Goal: Book appointment/travel/reservation

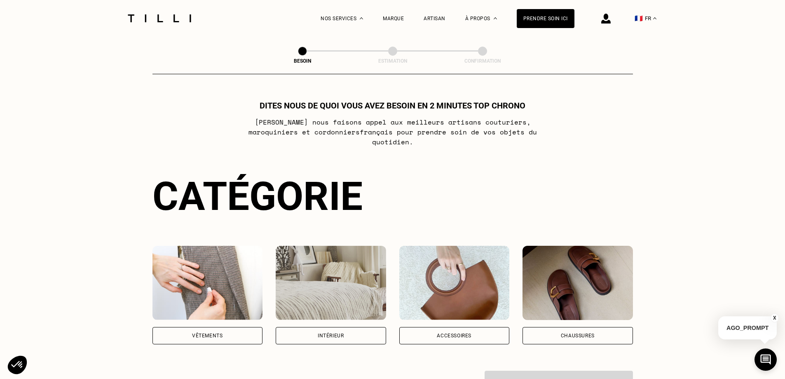
scroll to position [82, 0]
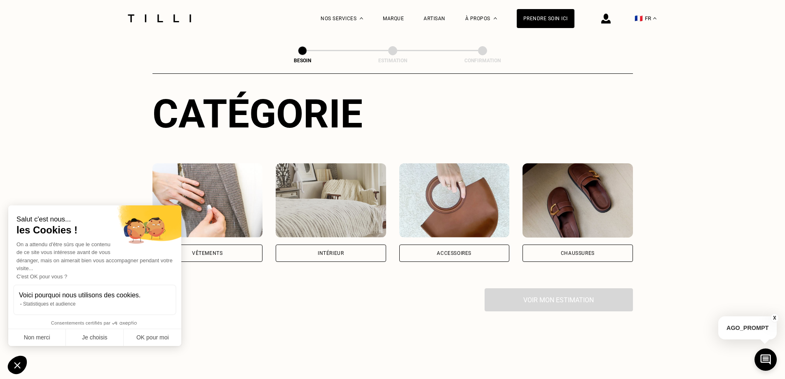
click at [229, 245] on div "Vêtements" at bounding box center [207, 252] width 110 height 17
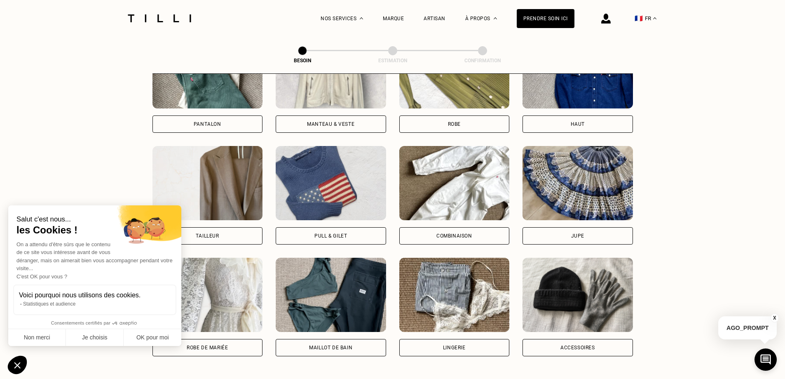
scroll to position [434, 0]
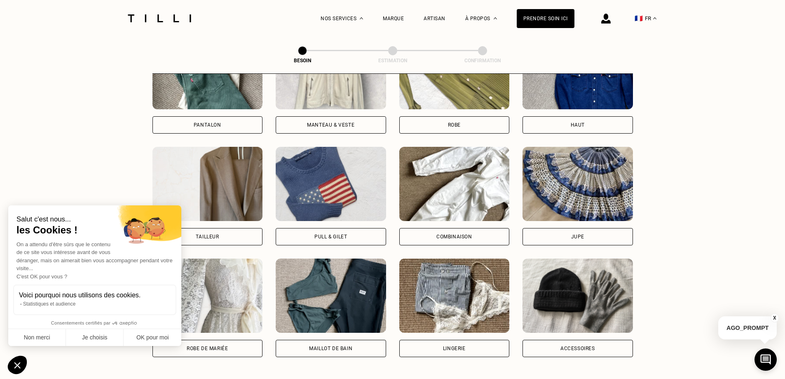
click at [456, 120] on div "Robe" at bounding box center [454, 124] width 110 height 17
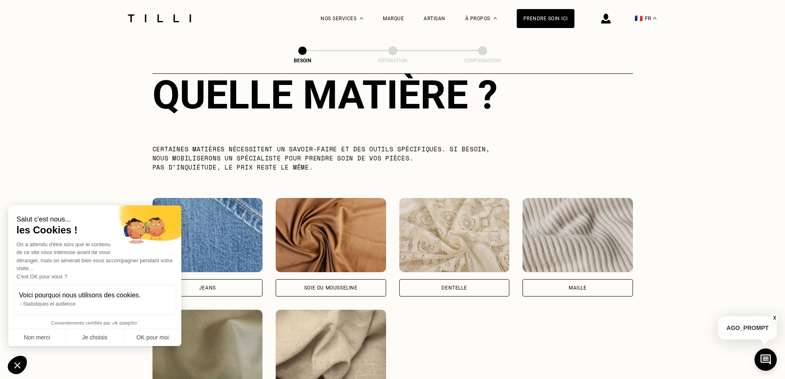
scroll to position [841, 0]
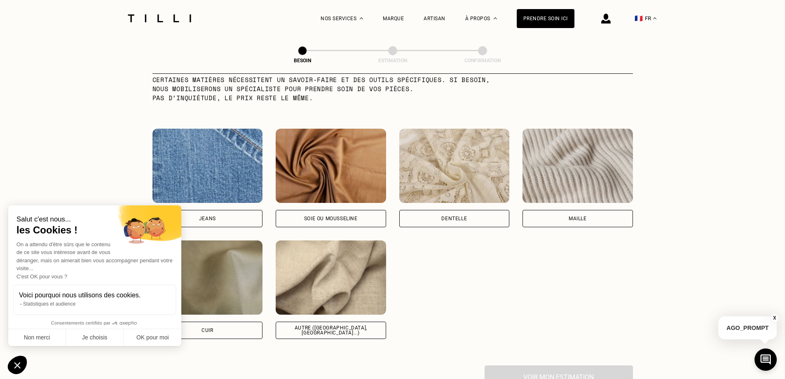
click at [358, 216] on div "Soie ou mousseline" at bounding box center [331, 218] width 54 height 5
select select "FR"
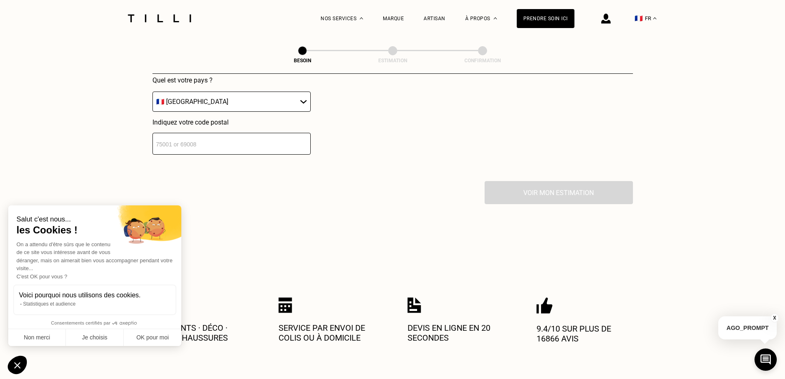
scroll to position [1231, 0]
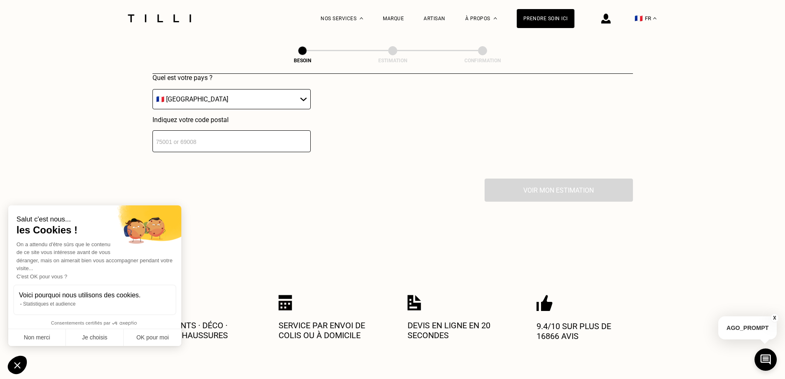
click at [259, 136] on input "number" at bounding box center [231, 141] width 158 height 22
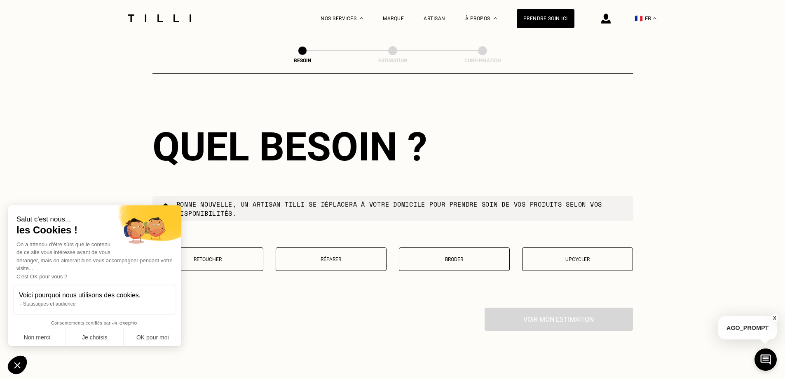
scroll to position [1395, 0]
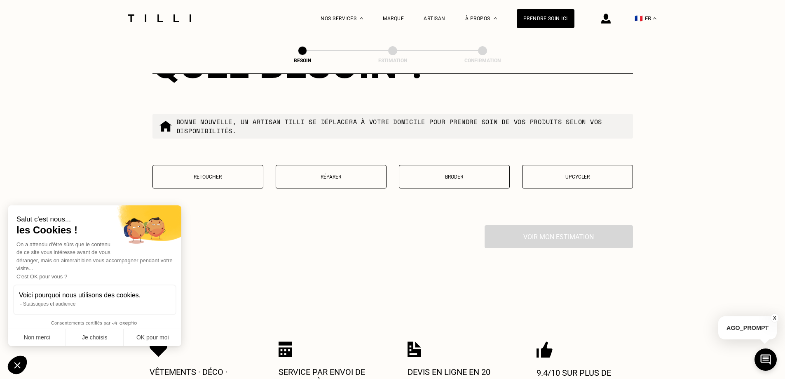
type input "75004"
click at [234, 178] on button "Retoucher" at bounding box center [207, 176] width 111 height 23
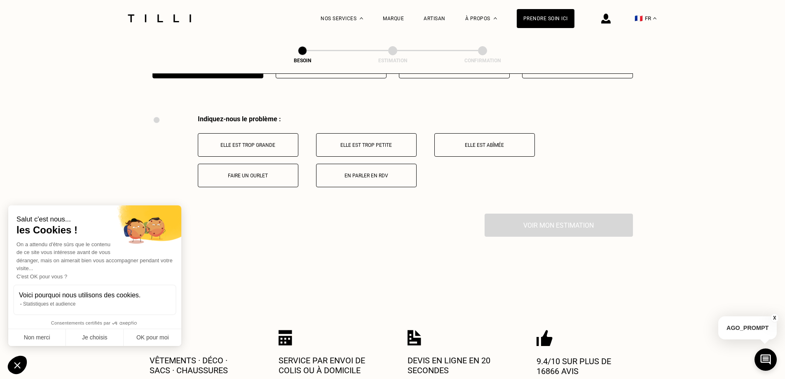
scroll to position [1524, 0]
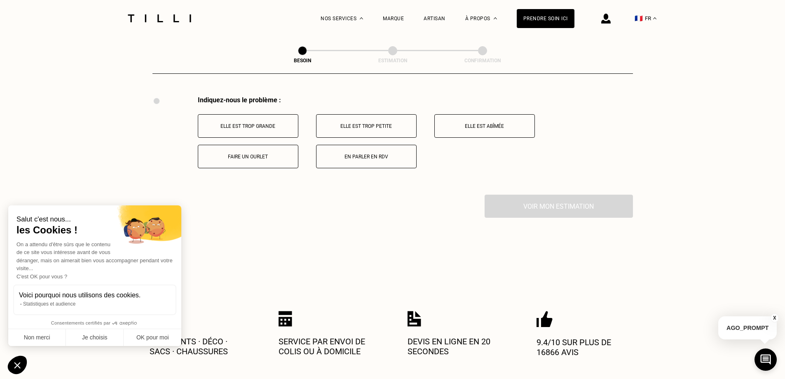
click at [266, 156] on button "Faire un ourlet" at bounding box center [248, 156] width 101 height 23
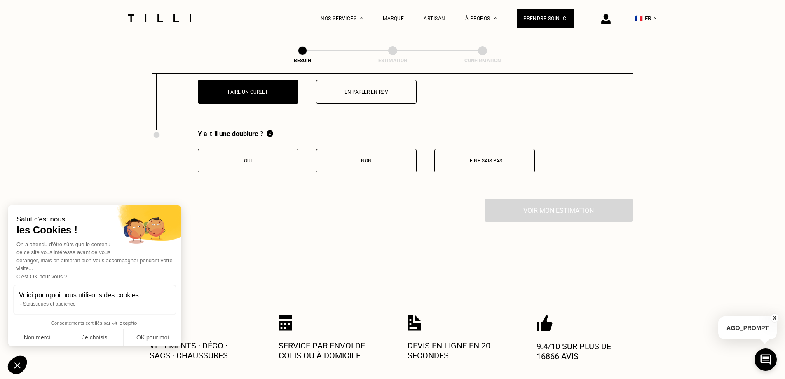
scroll to position [1540, 0]
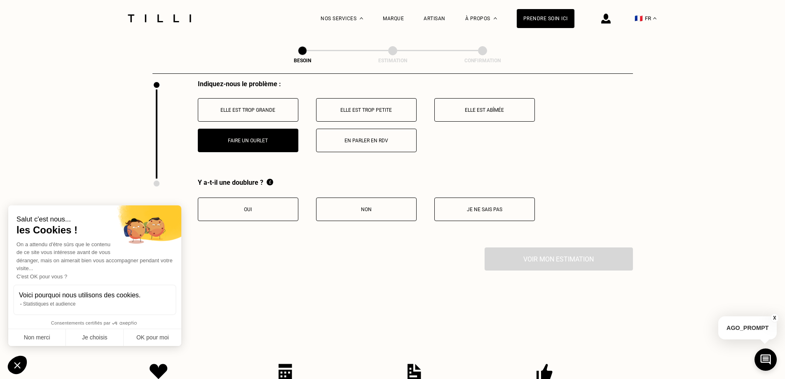
click at [269, 206] on p "Oui" at bounding box center [247, 209] width 91 height 6
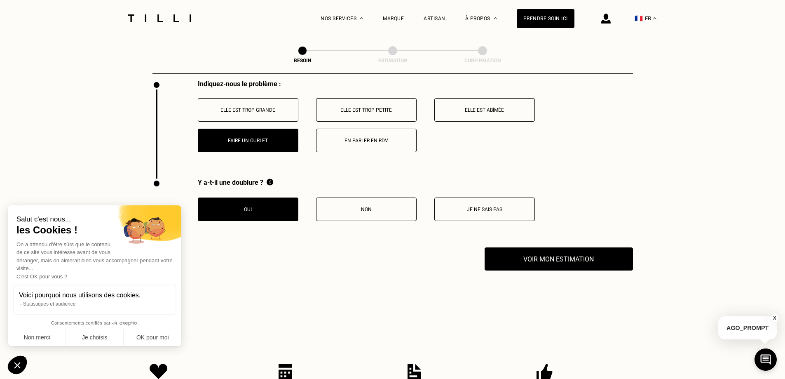
click at [386, 109] on p "Elle est trop petite" at bounding box center [365, 110] width 91 height 6
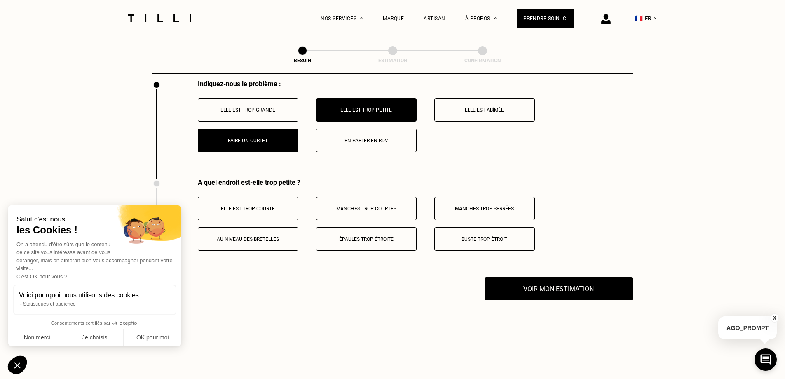
click at [471, 236] on p "Buste trop étroit" at bounding box center [484, 239] width 91 height 6
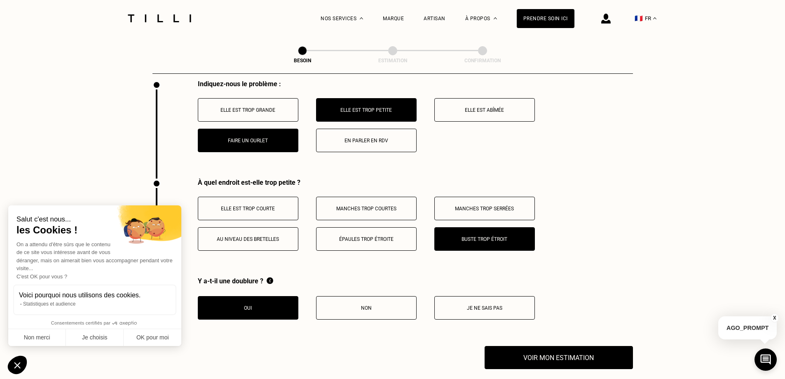
scroll to position [1622, 0]
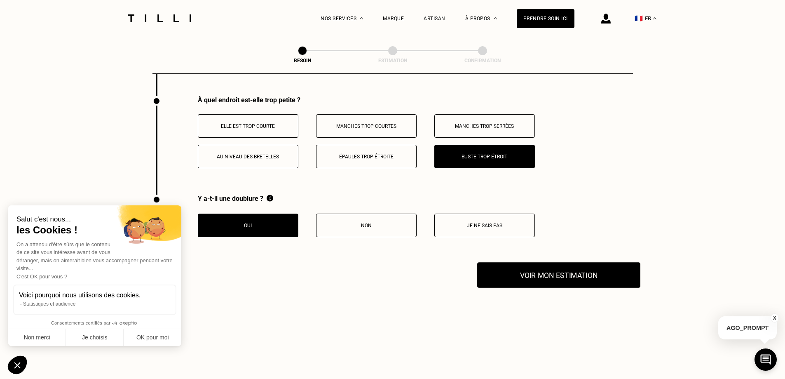
click at [540, 275] on button "Voir mon estimation" at bounding box center [558, 275] width 163 height 26
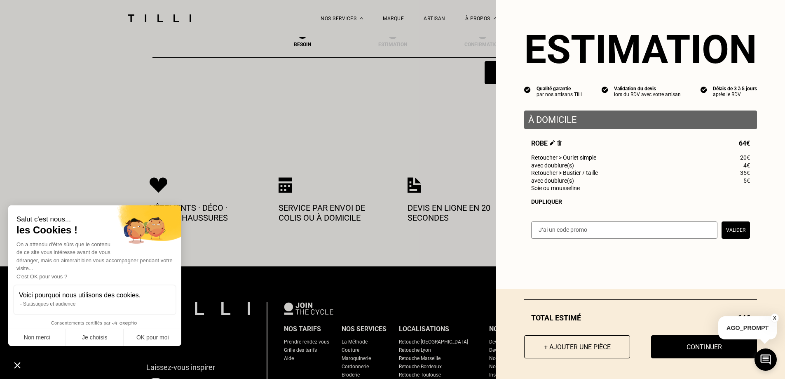
scroll to position [1828, 0]
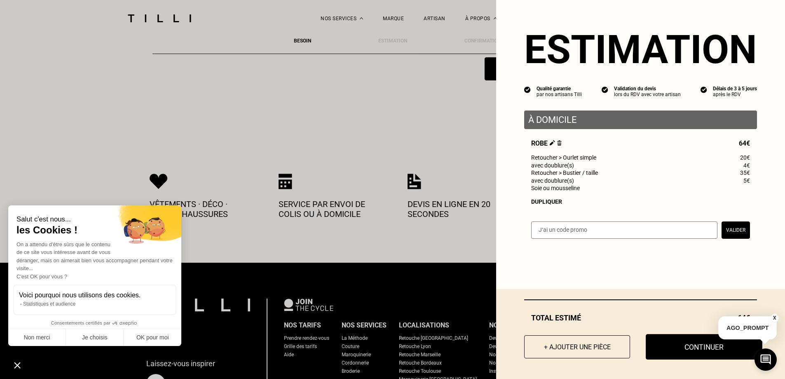
click at [705, 349] on button "Continuer" at bounding box center [703, 347] width 117 height 26
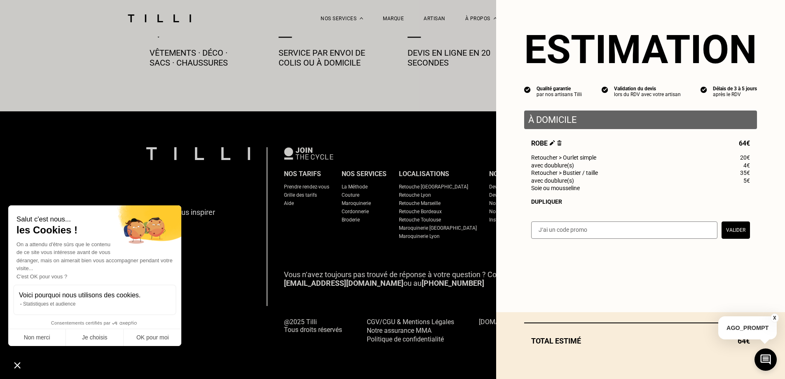
scroll to position [456, 0]
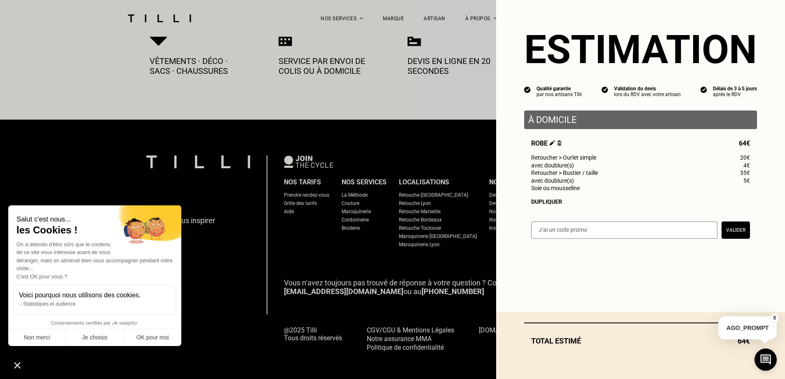
select select "FR"
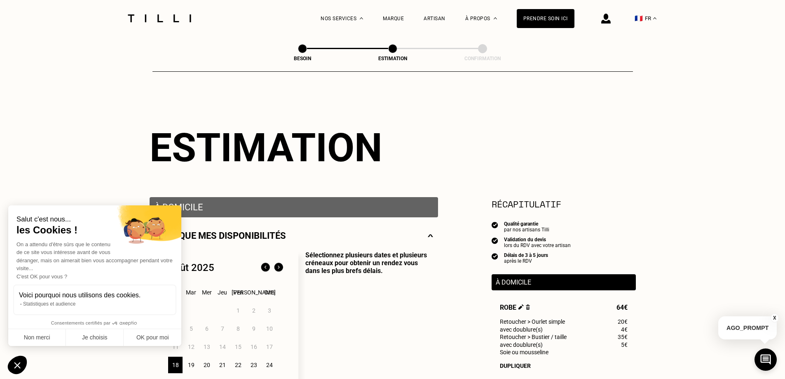
scroll to position [41, 0]
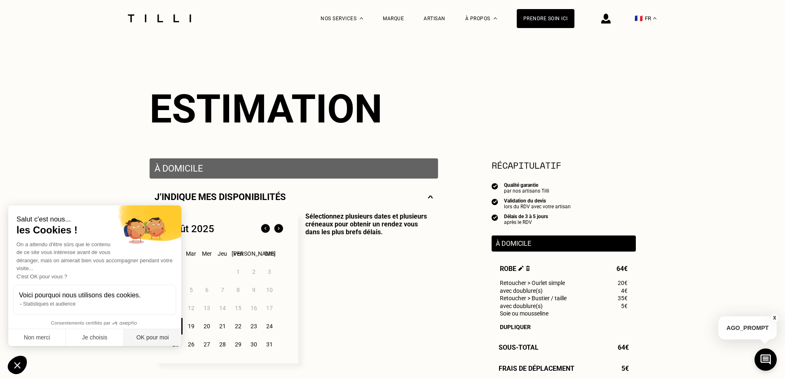
click at [150, 338] on button "OK pour moi" at bounding box center [153, 337] width 58 height 17
checkbox input "true"
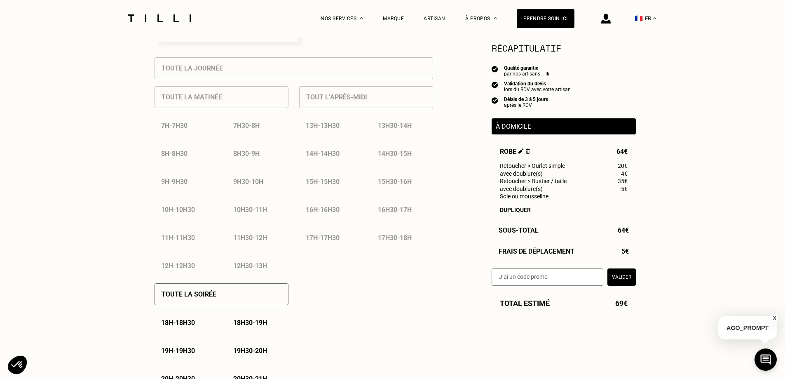
scroll to position [453, 0]
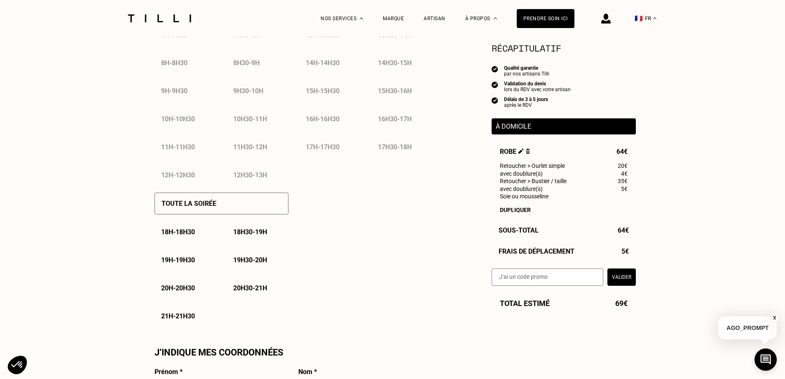
click at [194, 236] on p "18h - 18h30" at bounding box center [178, 232] width 34 height 8
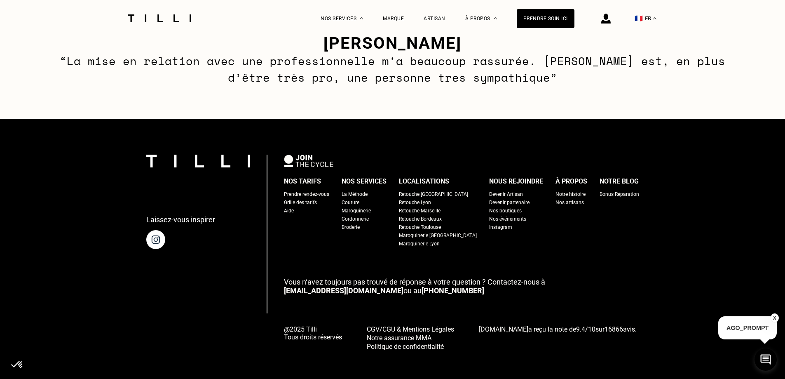
scroll to position [1267, 0]
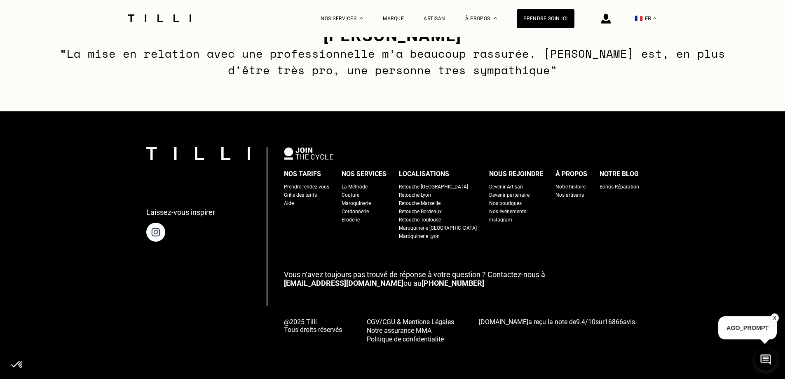
click at [323, 186] on div "Prendre rendez-vous" at bounding box center [306, 186] width 45 height 8
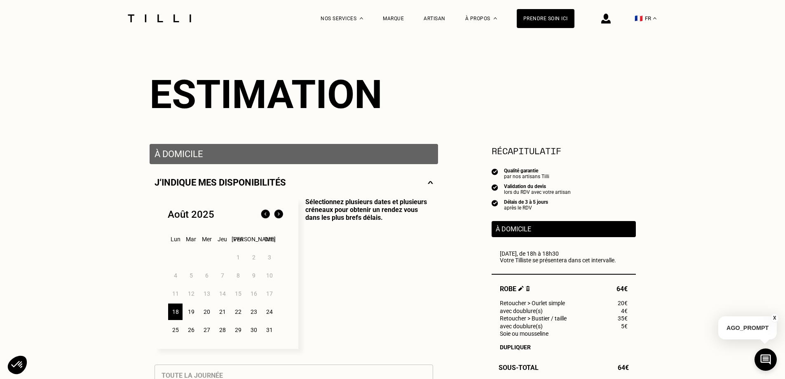
scroll to position [0, 0]
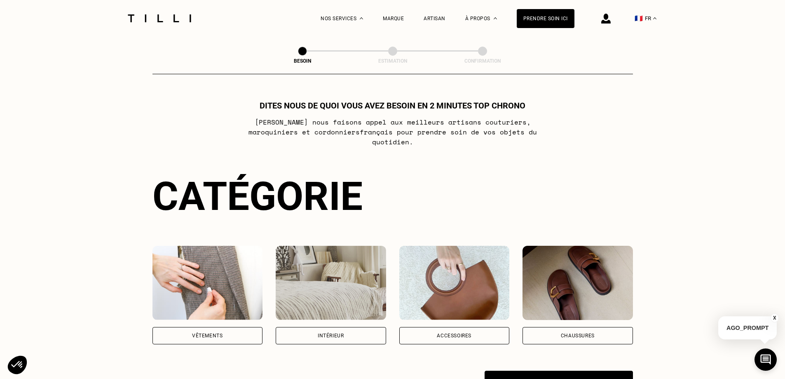
click at [610, 18] on img at bounding box center [605, 19] width 9 height 10
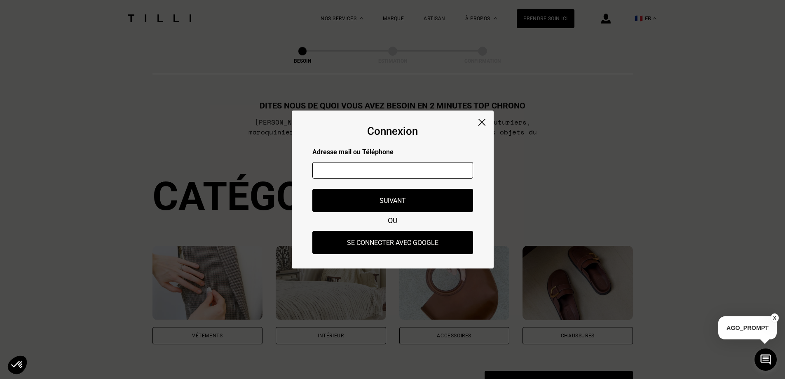
click at [478, 124] on img at bounding box center [481, 122] width 7 height 7
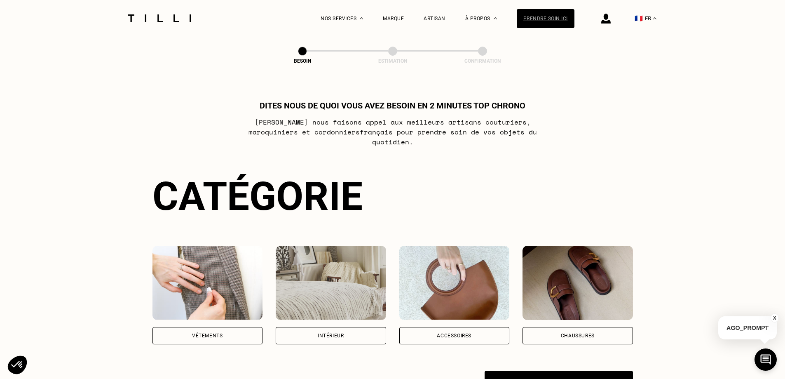
click at [534, 23] on div "Prendre soin ici" at bounding box center [546, 18] width 58 height 19
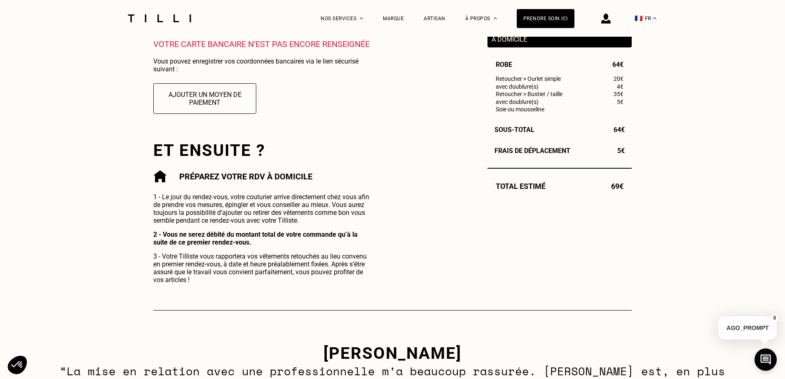
scroll to position [247, 0]
